Goal: Task Accomplishment & Management: Use online tool/utility

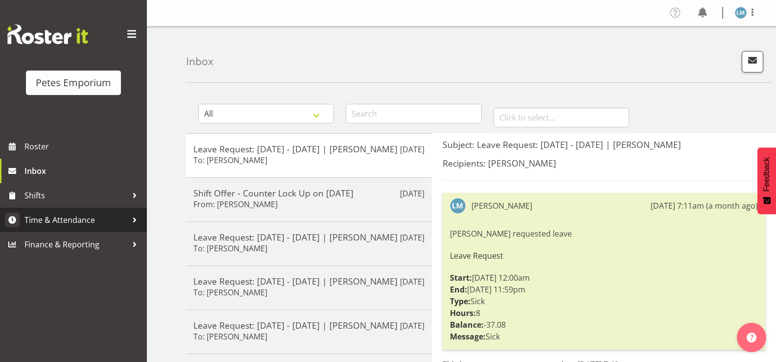
click at [105, 214] on span "Time & Attendance" at bounding box center [75, 220] width 103 height 15
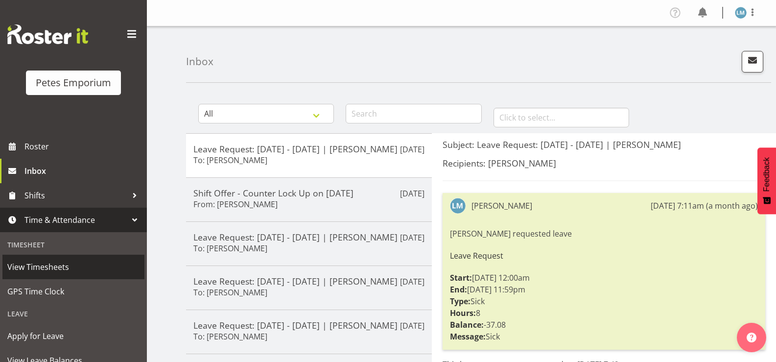
click at [64, 273] on span "View Timesheets" at bounding box center [73, 267] width 132 height 15
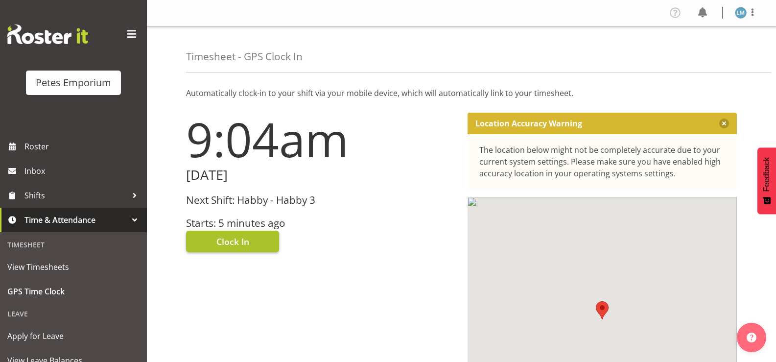
click at [234, 236] on span "Clock In" at bounding box center [232, 241] width 33 height 13
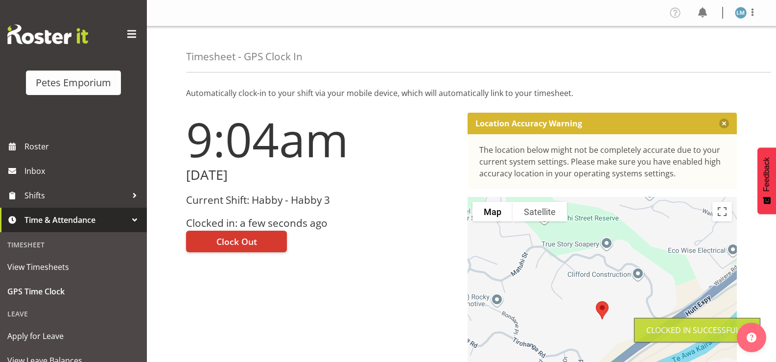
click at [744, 11] on img at bounding box center [741, 13] width 12 height 12
click at [704, 60] on link "Log Out" at bounding box center [712, 52] width 94 height 18
